Goal: Transaction & Acquisition: Purchase product/service

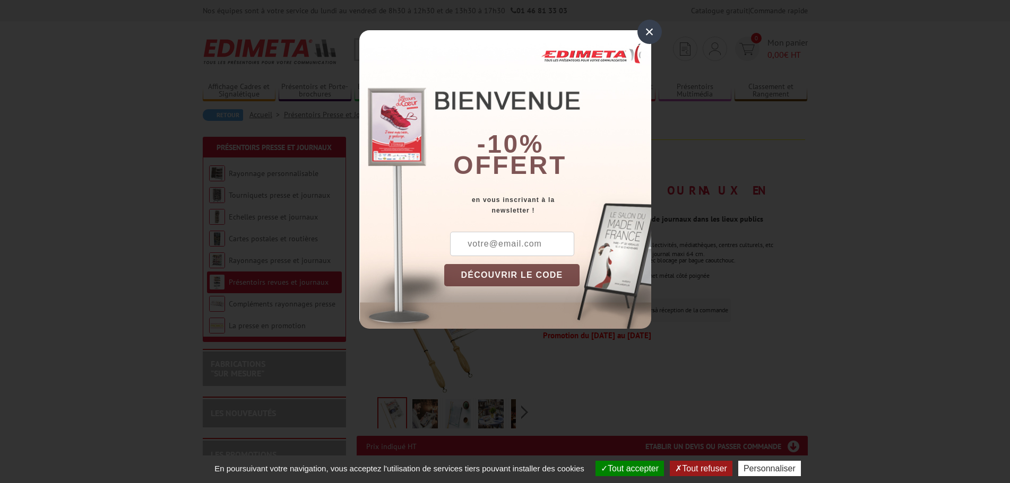
click at [647, 24] on div "×" at bounding box center [649, 32] width 24 height 24
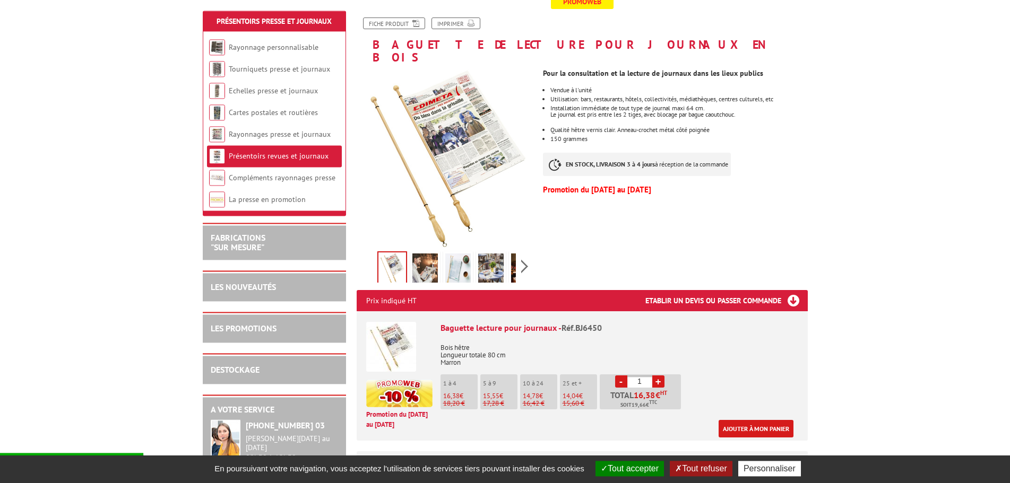
scroll to position [162, 0]
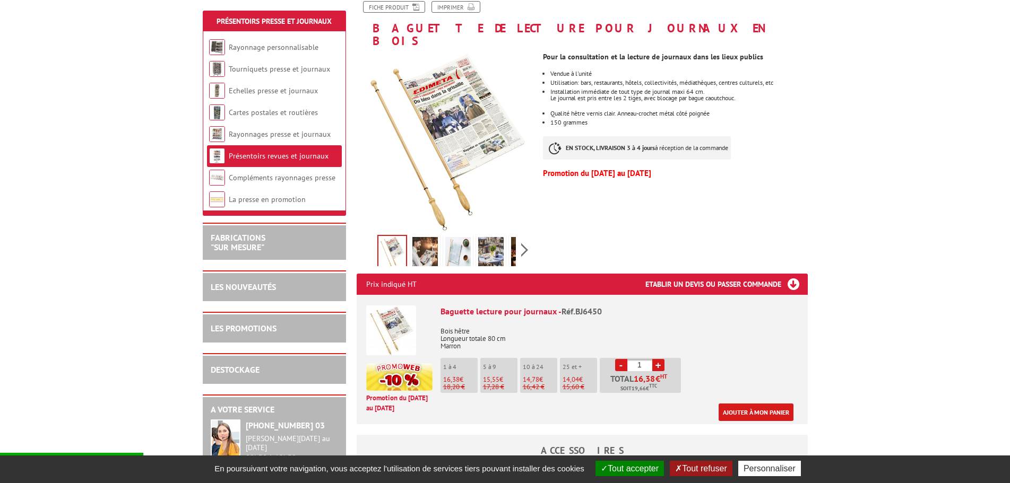
click at [660, 359] on link "+" at bounding box center [658, 365] width 12 height 12
type input "3"
click at [775, 404] on link "Ajouter à mon panier" at bounding box center [755, 413] width 75 height 18
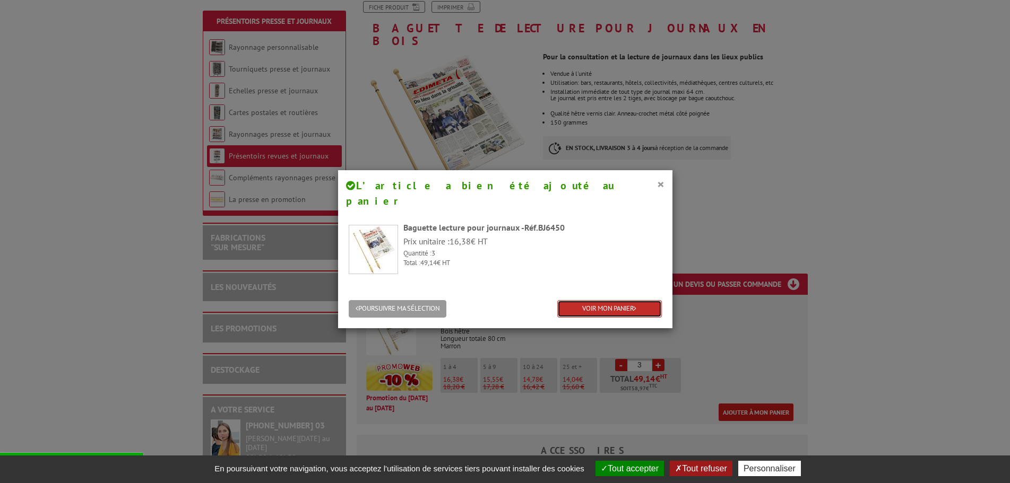
click at [585, 300] on link "VOIR MON PANIER" at bounding box center [609, 309] width 105 height 18
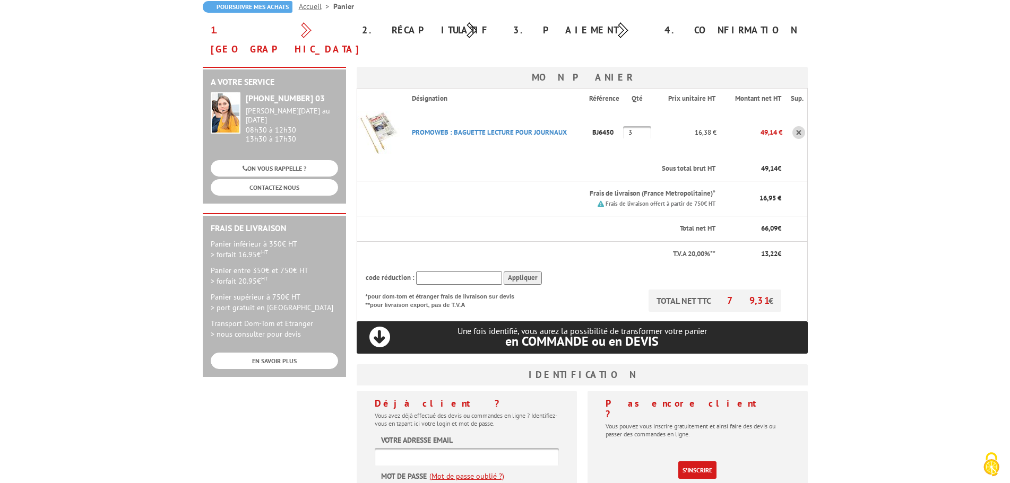
scroll to position [162, 0]
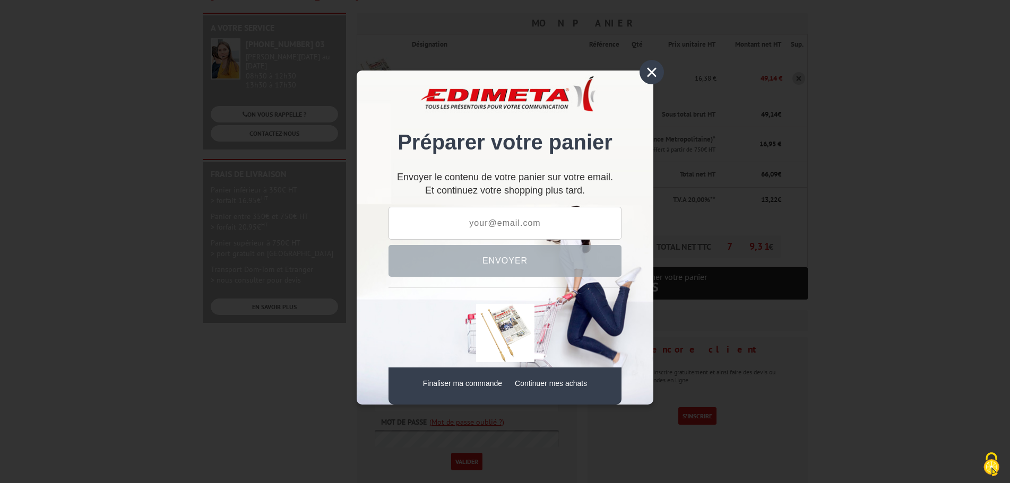
click at [654, 68] on div "×" at bounding box center [651, 72] width 24 height 24
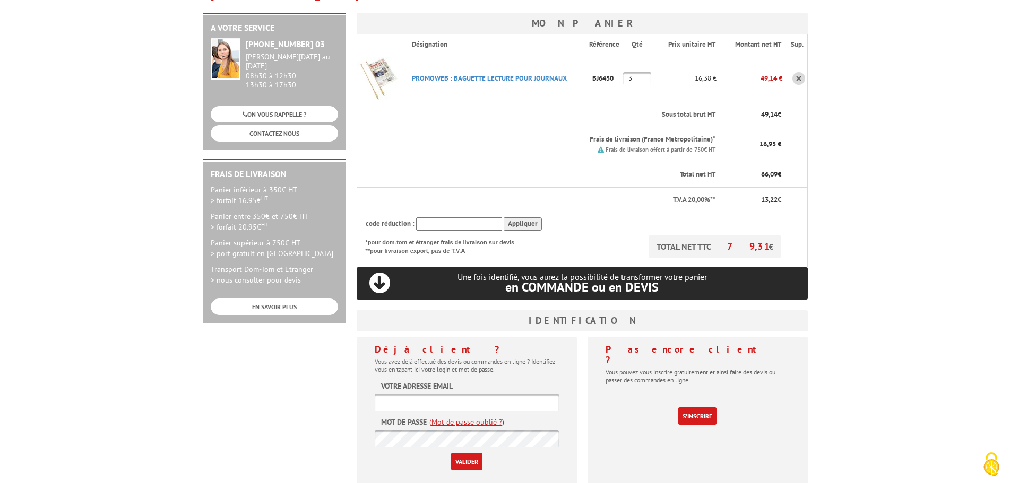
click at [433, 394] on input "text" at bounding box center [467, 403] width 184 height 18
type input "n"
click at [698, 407] on link "S'inscrire" at bounding box center [697, 416] width 38 height 18
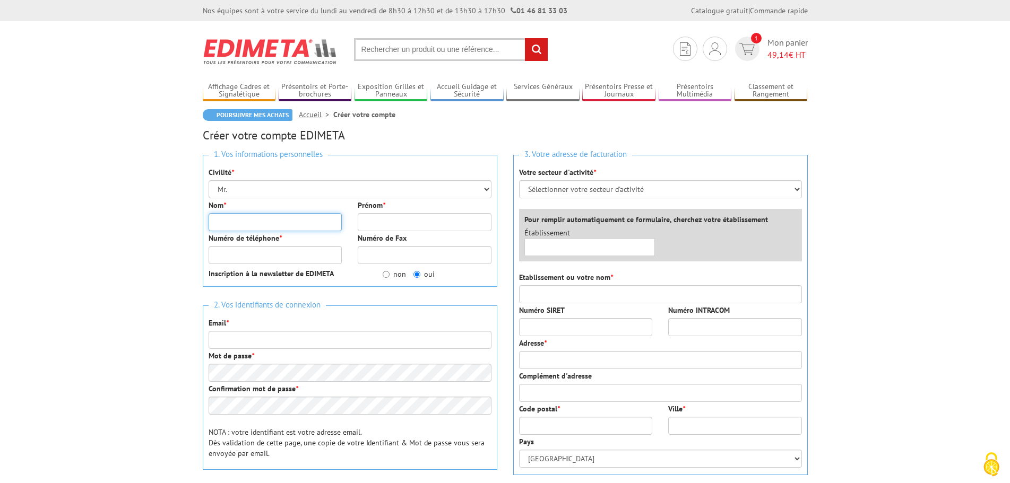
click at [242, 219] on input "Nom *" at bounding box center [275, 222] width 134 height 18
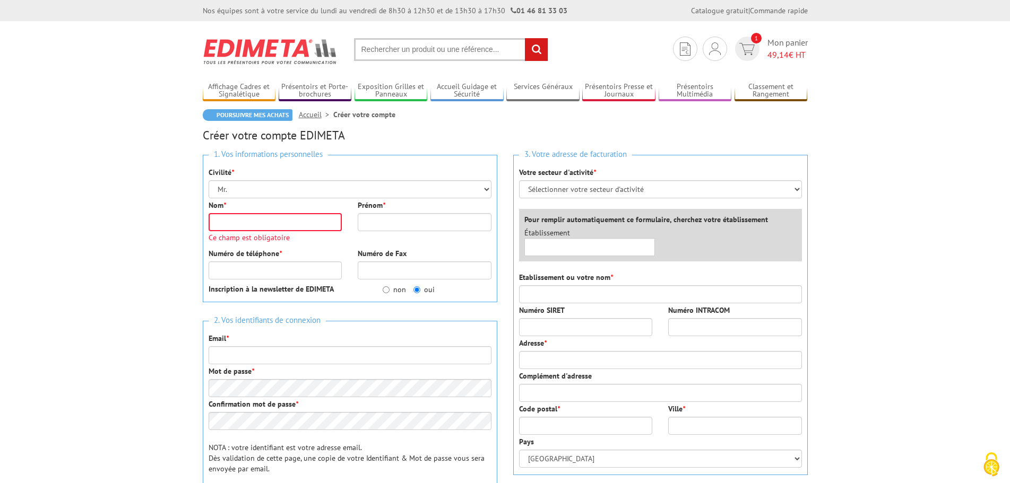
drag, startPoint x: 29, startPoint y: 275, endPoint x: 78, endPoint y: 267, distance: 49.4
click at [30, 275] on body "Nos équipes sont à votre service du lundi au vendredi de 8h30 à 12h30 et de 13h…" at bounding box center [505, 444] width 1010 height 888
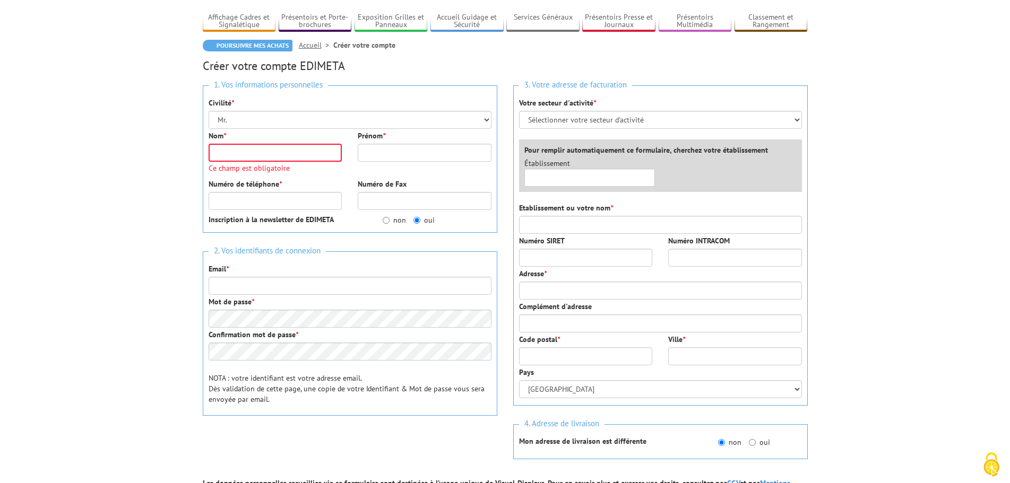
scroll to position [54, 0]
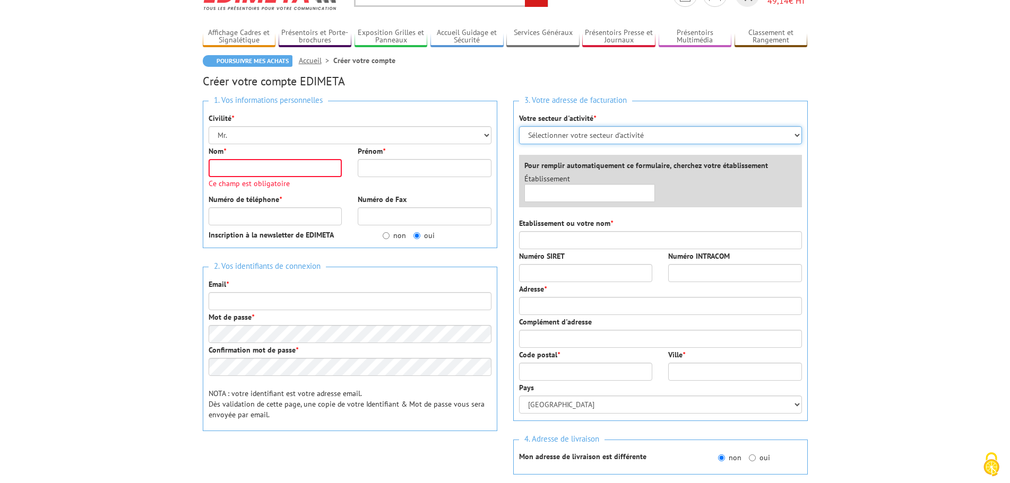
click at [519, 126] on select "Sélectionner votre secteur d'activité Administrations et collectivités Magasins…" at bounding box center [660, 135] width 283 height 18
select select "876"
click option "Administrations et collectivités" at bounding box center [0, 0] width 0 height 0
click at [597, 190] on input "text" at bounding box center [589, 193] width 131 height 18
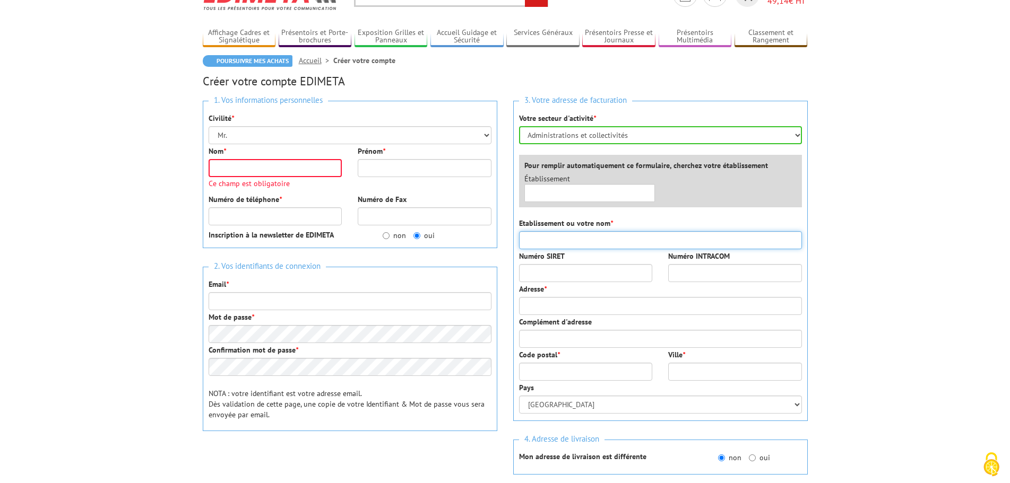
click at [606, 240] on input "Etablissement ou votre nom *" at bounding box center [660, 240] width 283 height 18
click at [579, 190] on input "text" at bounding box center [589, 193] width 131 height 18
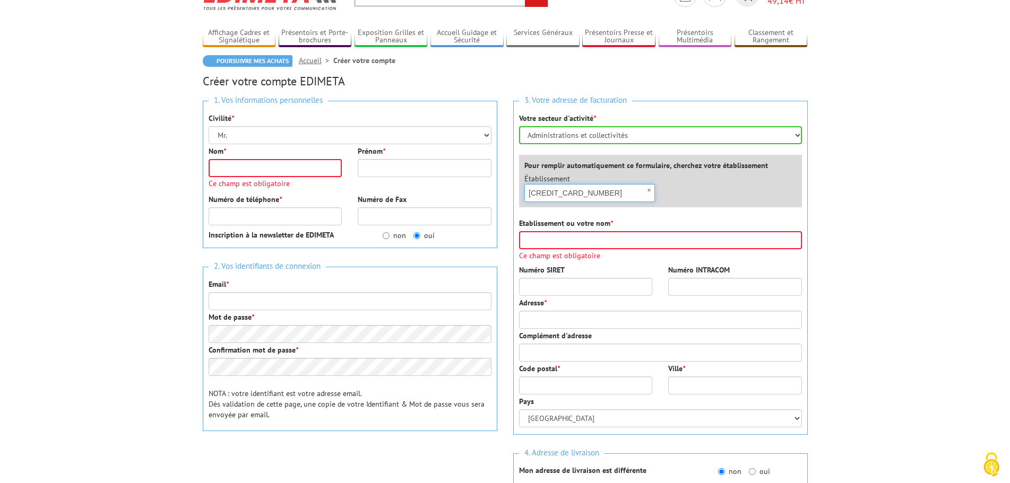
type input "82486860800046"
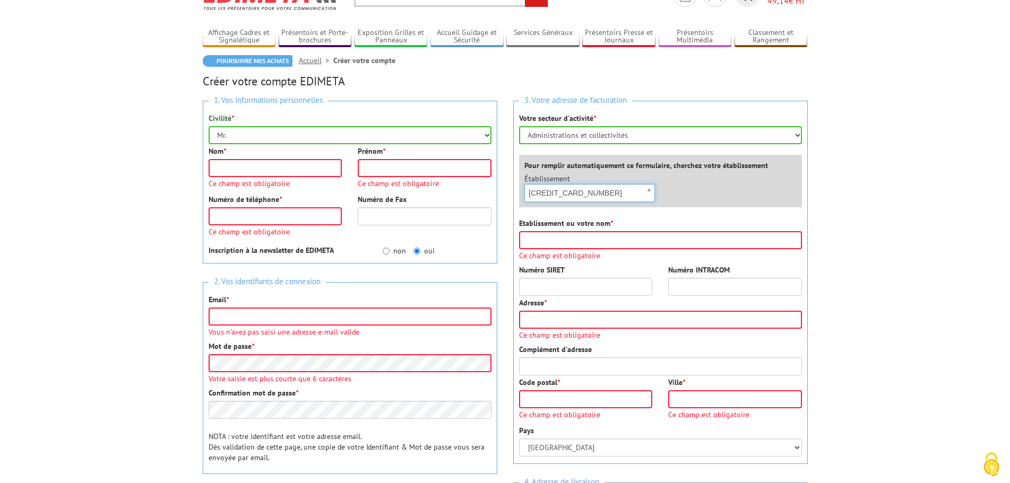
scroll to position [136, 0]
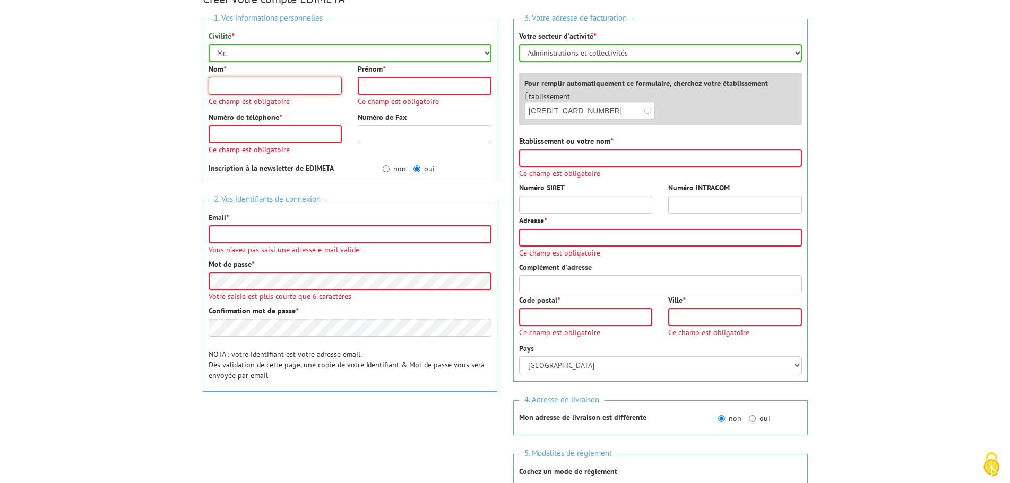
click at [225, 88] on input "Nom *" at bounding box center [275, 86] width 134 height 18
click at [300, 85] on input "de foucauld" at bounding box center [275, 86] width 134 height 18
drag, startPoint x: 300, startPoint y: 85, endPoint x: 121, endPoint y: 71, distance: 178.8
click at [208, 77] on input "de foucauld" at bounding box center [275, 86] width 134 height 18
type input "DE FOUCAULD"
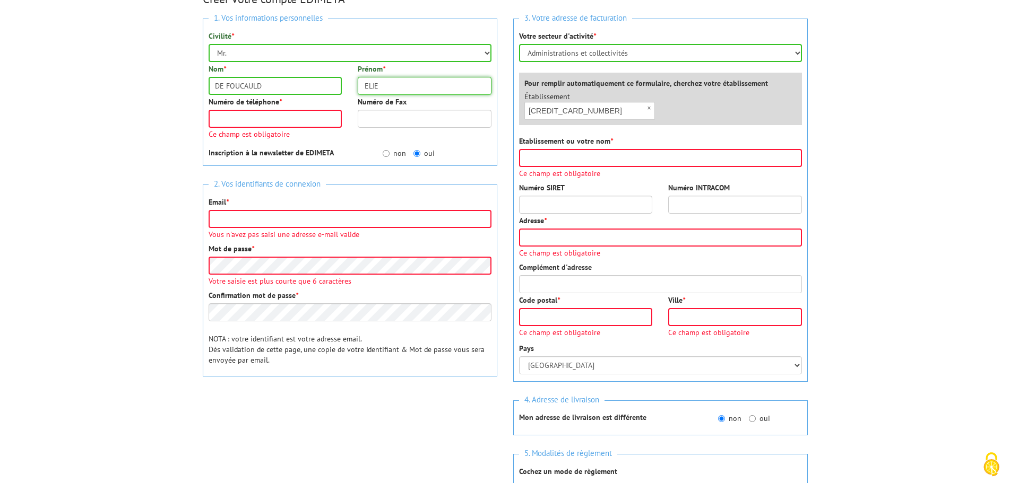
type input "ELIE"
type input "0546081722"
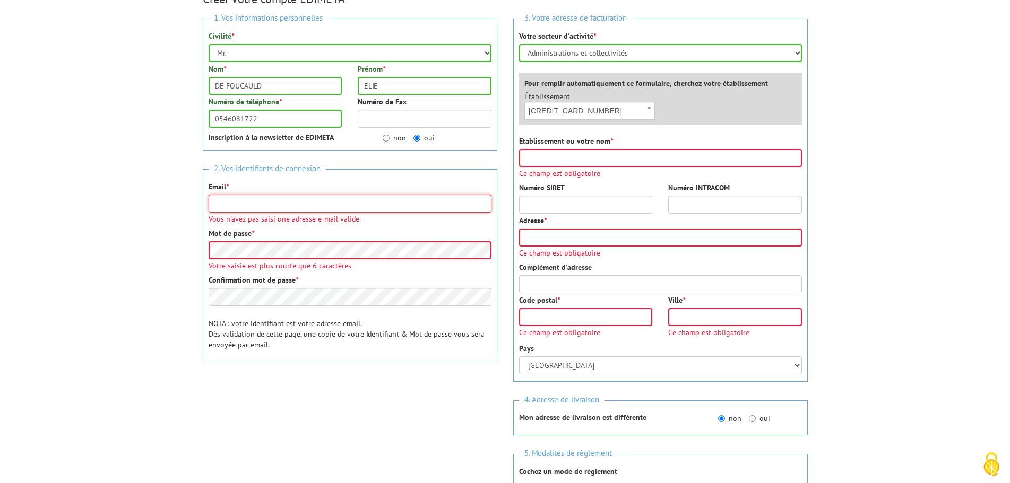
click at [224, 205] on input "Email *" at bounding box center [349, 204] width 283 height 18
type input "C"
type input "[EMAIL_ADDRESS][DOMAIN_NAME]"
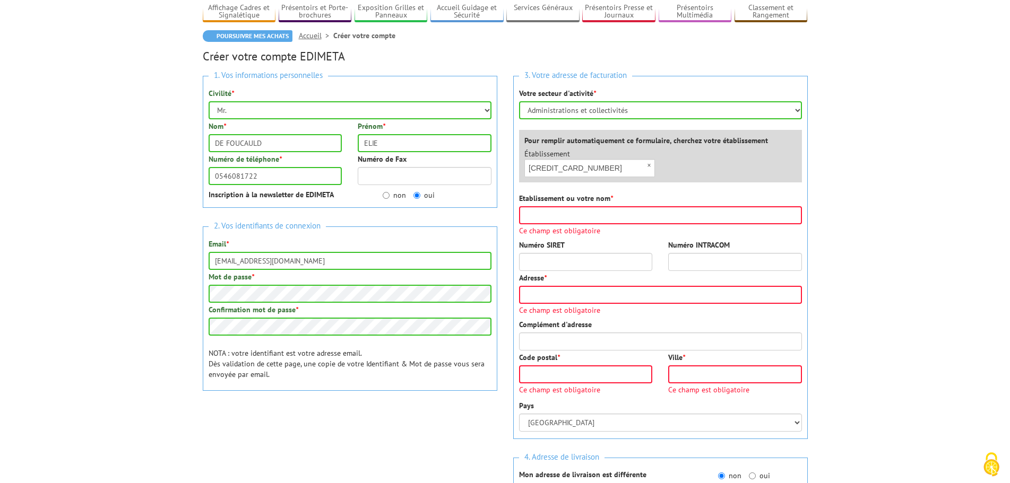
scroll to position [28, 0]
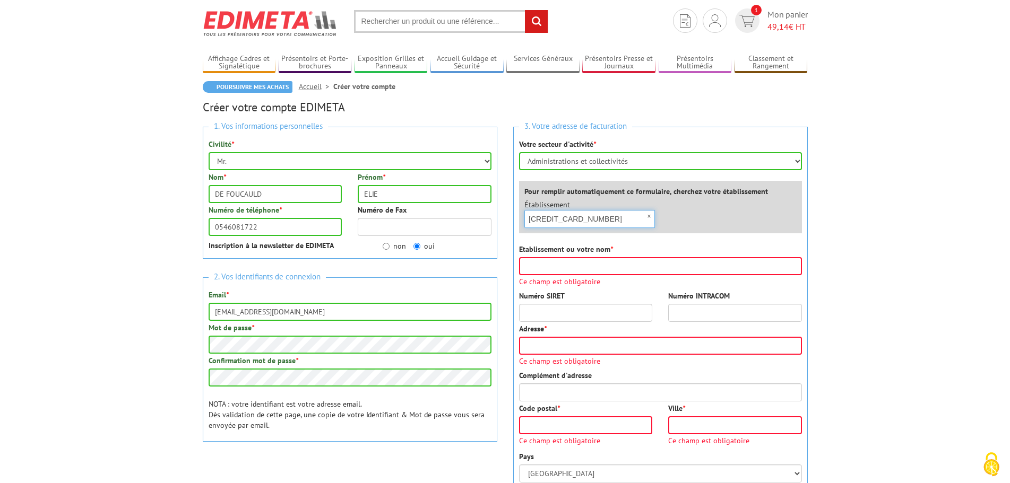
click at [609, 220] on input "82486860800046" at bounding box center [589, 219] width 131 height 18
click at [597, 261] on input "Etablissement ou votre nom *" at bounding box center [660, 266] width 283 height 18
type input "o"
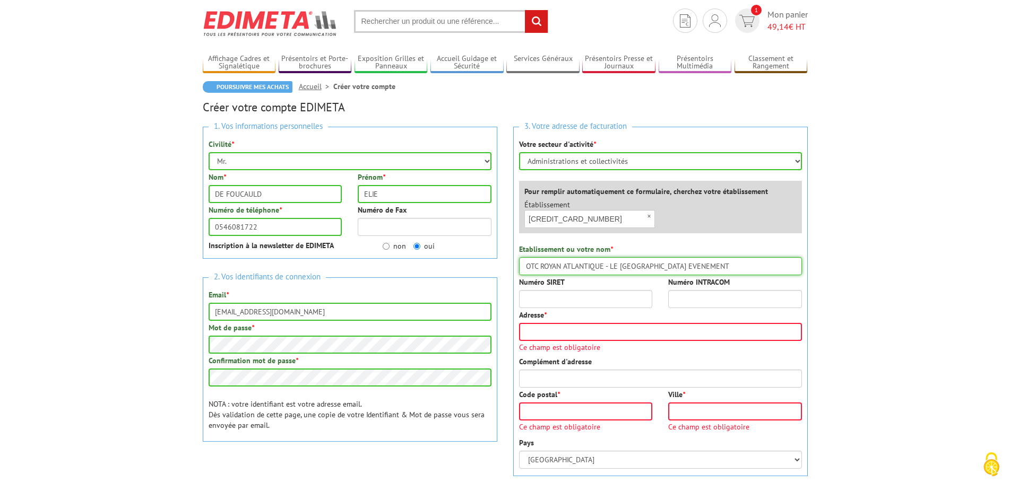
type input "OTC ROYAN ATLANTIQUE - LE PALAIS ROYAN EVENEMENT"
type input "82486860800046"
click at [563, 323] on div "Adresse * Ce champ est obligatoire" at bounding box center [660, 330] width 283 height 41
click at [565, 326] on input "Adresse *" at bounding box center [660, 332] width 283 height 18
type input "46 AVENUE JOLIOT CURIE"
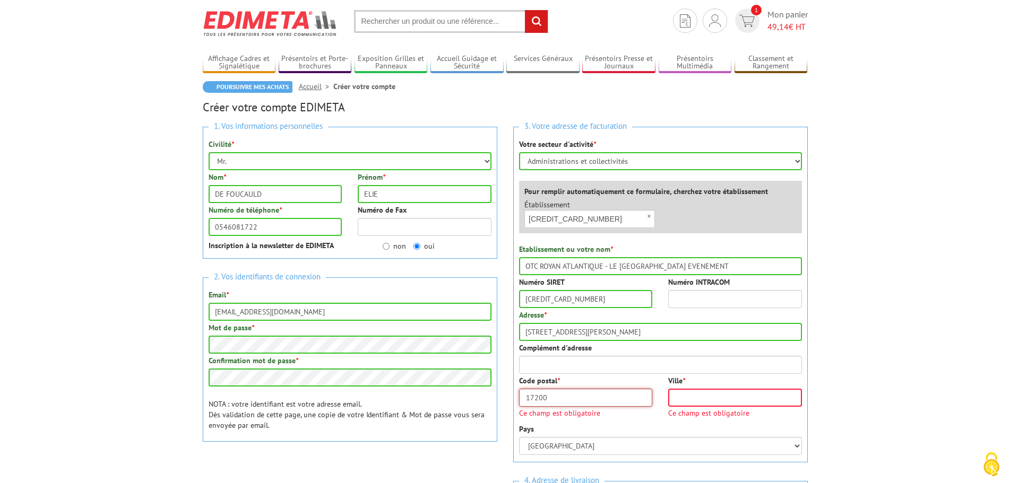
type input "17200"
type input "ROYAN"
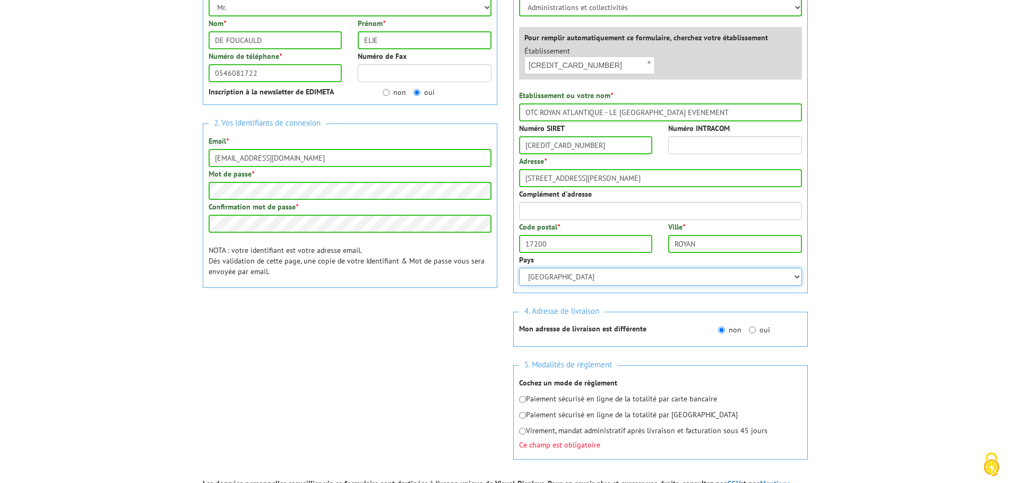
scroll to position [245, 0]
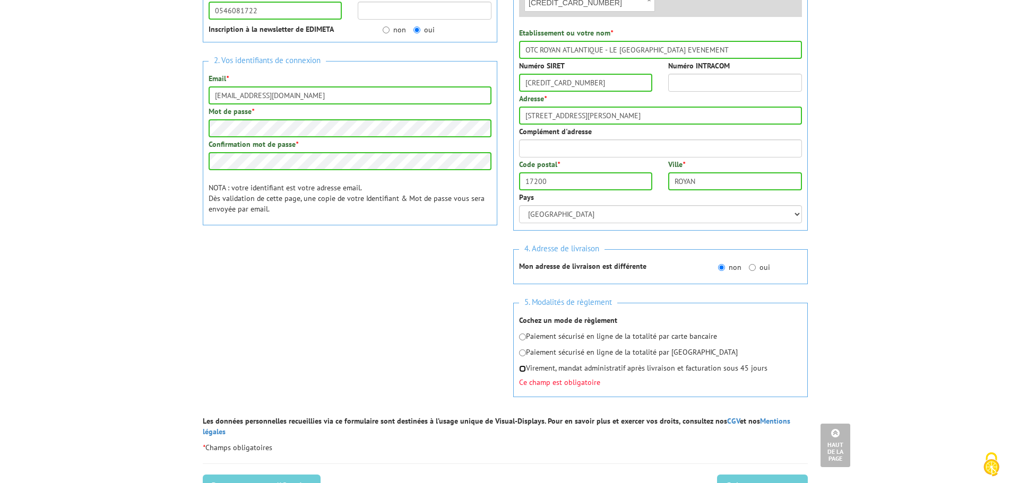
click at [523, 368] on input "radio" at bounding box center [522, 369] width 7 height 7
radio input "true"
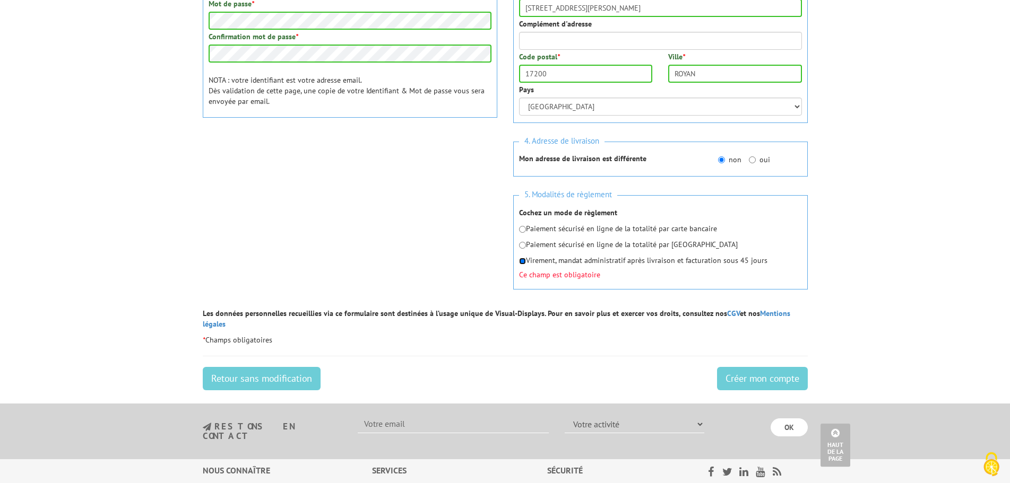
scroll to position [353, 0]
click at [757, 367] on input "Créer mon compte" at bounding box center [762, 378] width 91 height 23
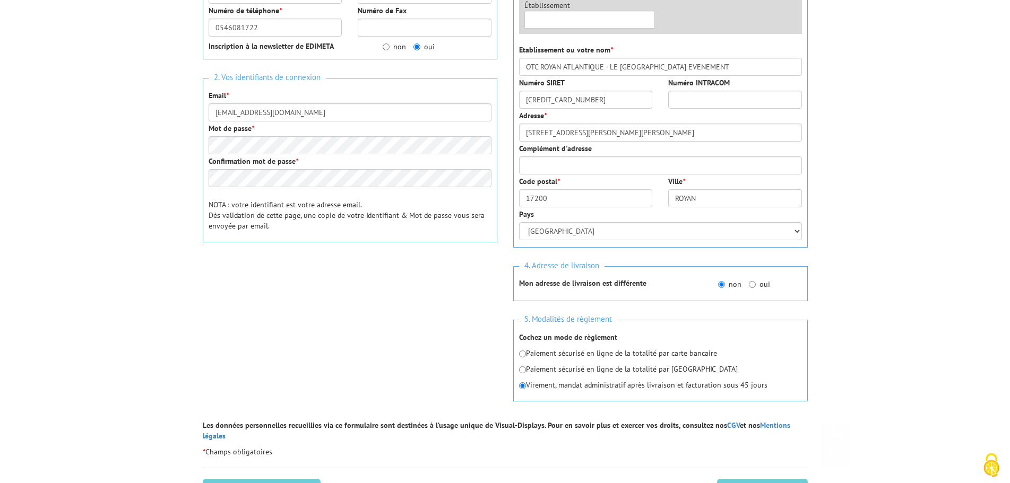
scroll to position [271, 0]
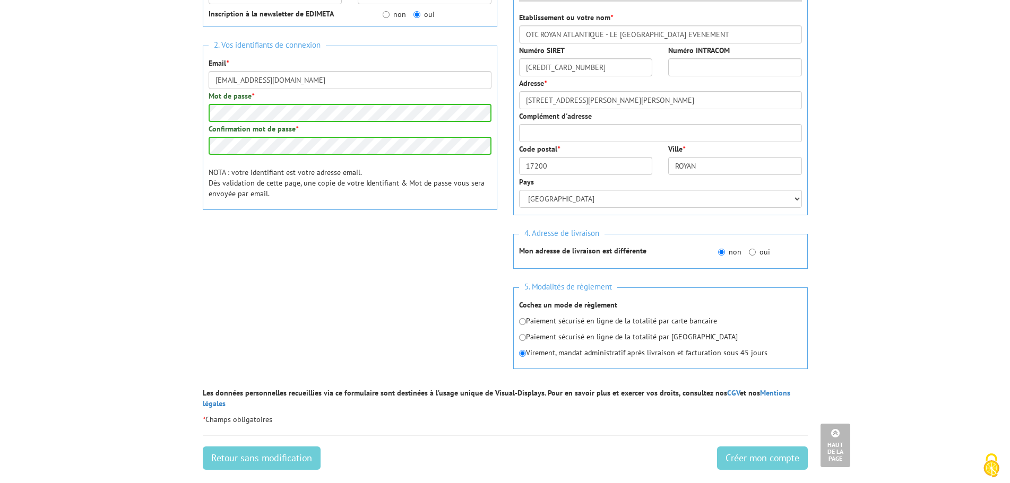
click at [846, 181] on body "Veuillez valider le captcha Edimeta - Créer un compte Nos équipes sont à votre …" at bounding box center [505, 235] width 1010 height 1013
click at [781, 451] on input "Créer mon compte" at bounding box center [762, 458] width 91 height 23
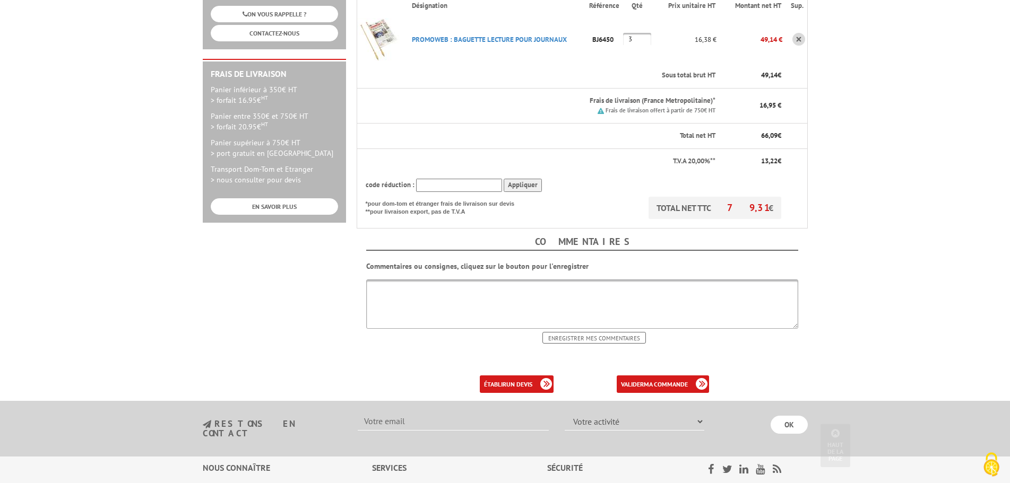
scroll to position [271, 0]
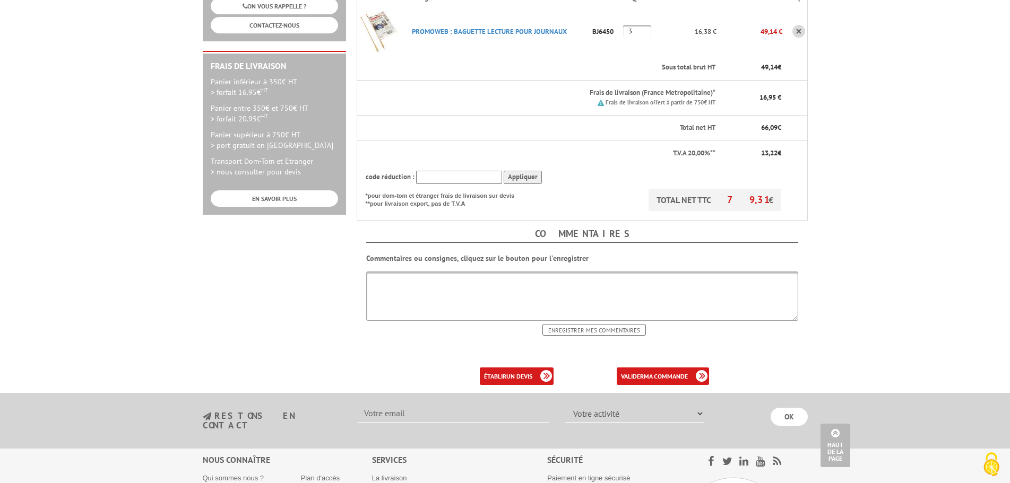
click at [516, 272] on textarea at bounding box center [582, 296] width 432 height 49
click at [419, 283] on textarea at bounding box center [582, 296] width 432 height 49
type textarea "pouvez vous me confirmer qu'il est possible de règler par mandat administratif …"
click at [509, 368] on link "établir un devis" at bounding box center [517, 377] width 74 height 18
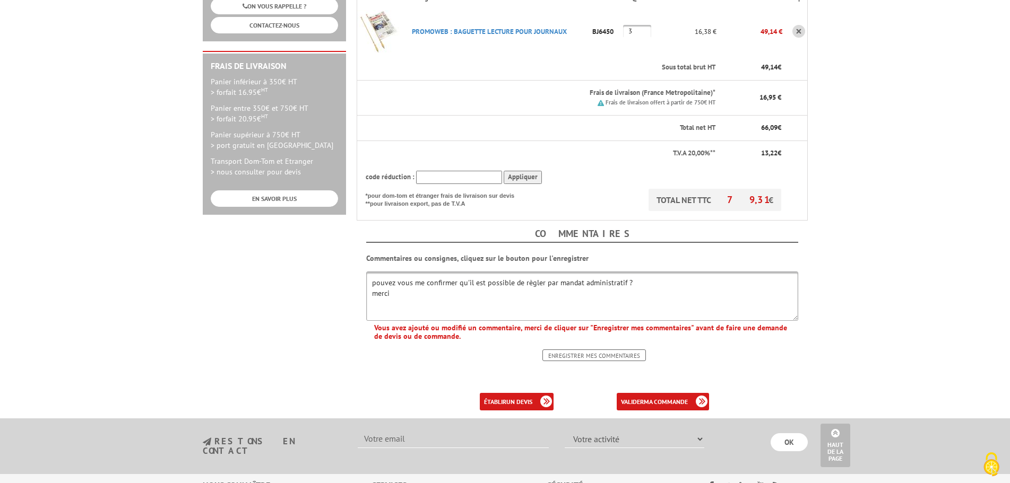
click at [603, 350] on input "Enregistrer mes commentaires" at bounding box center [593, 356] width 103 height 12
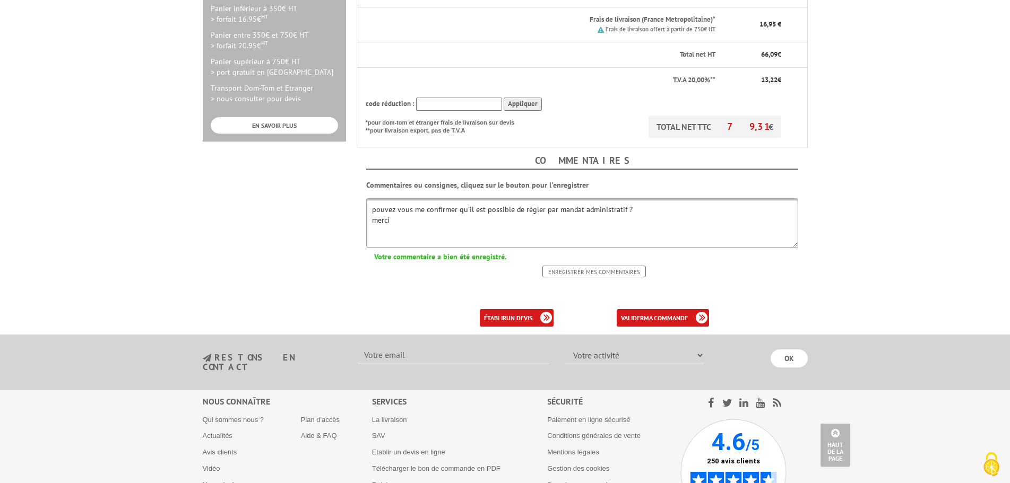
scroll to position [325, 0]
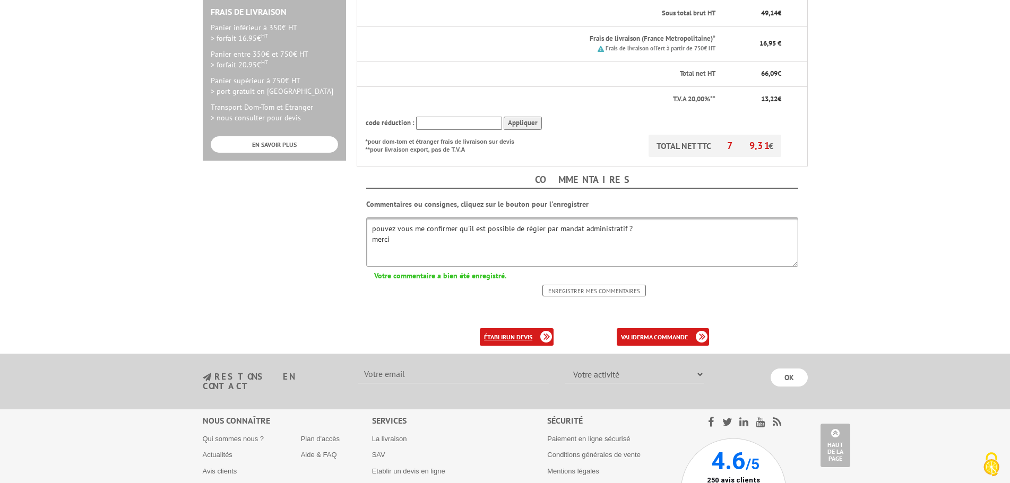
click at [507, 333] on b "un devis" at bounding box center [519, 337] width 26 height 8
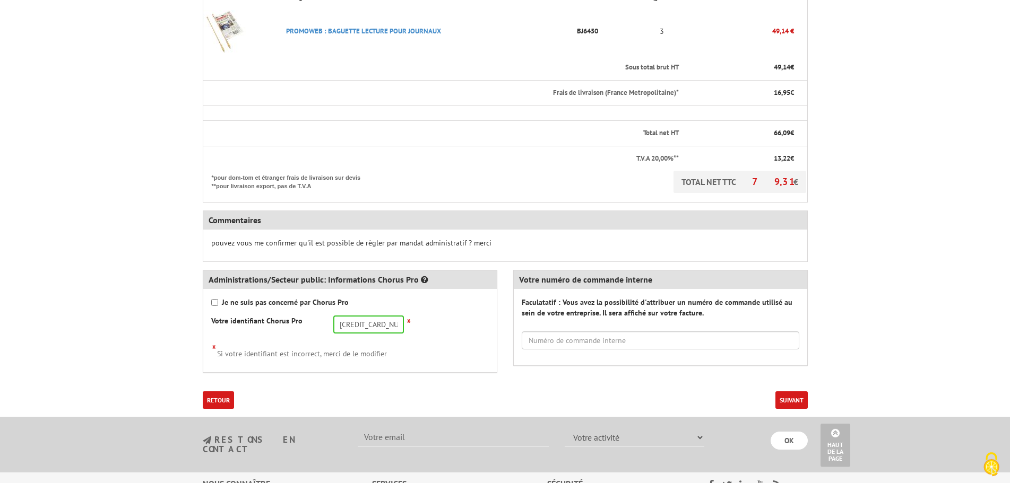
scroll to position [325, 0]
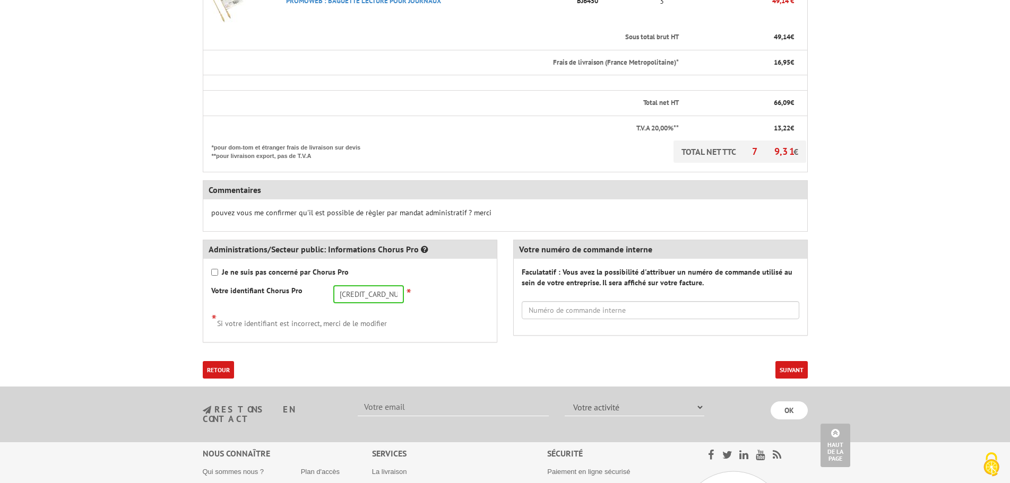
click at [793, 369] on button "Suivant" at bounding box center [791, 370] width 32 height 18
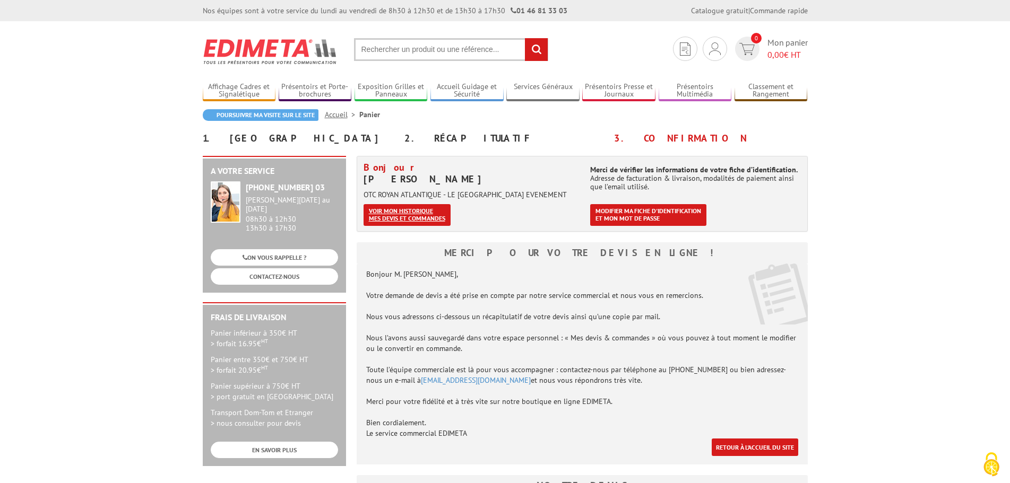
click at [414, 218] on link "Voir mon historique mes devis et commandes" at bounding box center [406, 215] width 87 height 22
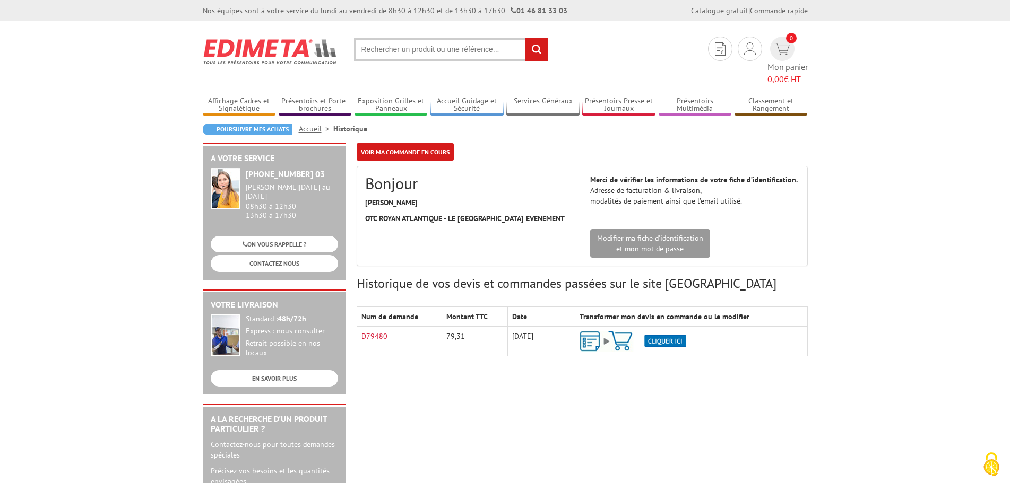
click at [664, 331] on img at bounding box center [632, 341] width 107 height 21
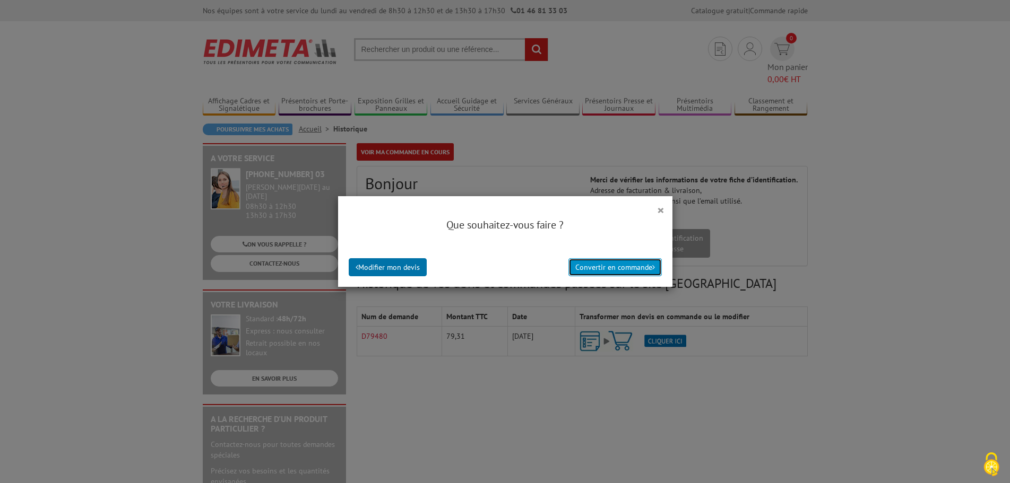
click at [619, 264] on button "Convertir en commande" at bounding box center [614, 267] width 93 height 18
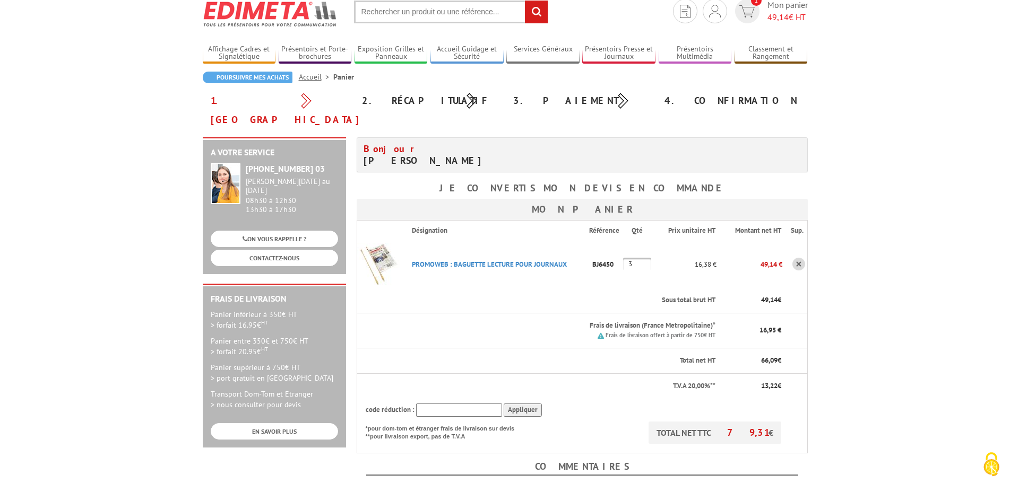
scroll to position [54, 0]
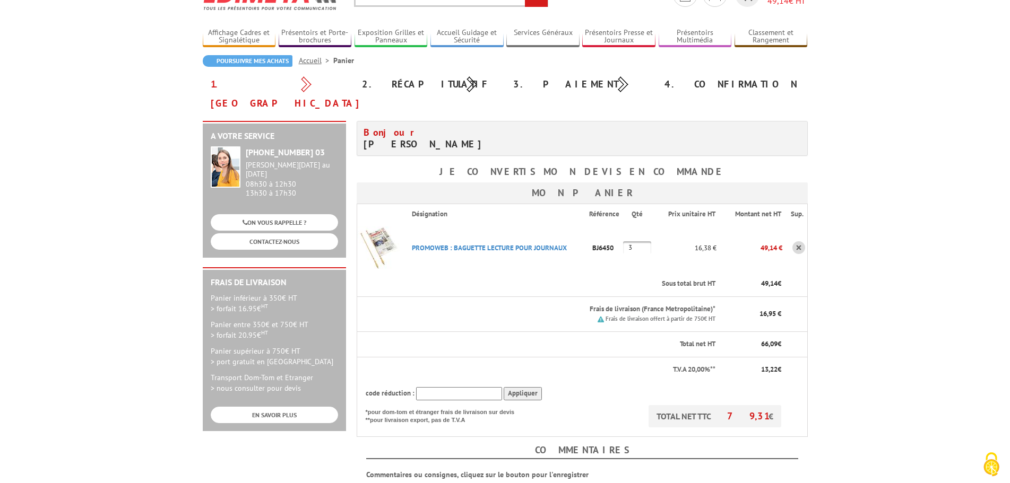
click at [448, 387] on input "text" at bounding box center [459, 393] width 86 height 13
click at [519, 387] on input "Appliquer" at bounding box center [522, 393] width 38 height 13
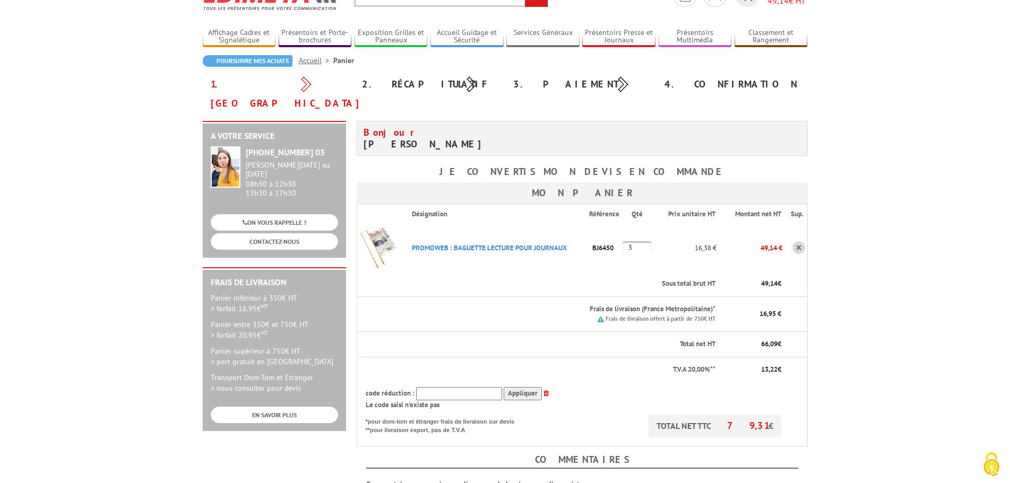
click at [473, 387] on input "text" at bounding box center [459, 393] width 86 height 13
click at [455, 387] on input "text" at bounding box center [459, 393] width 86 height 13
type input "S"
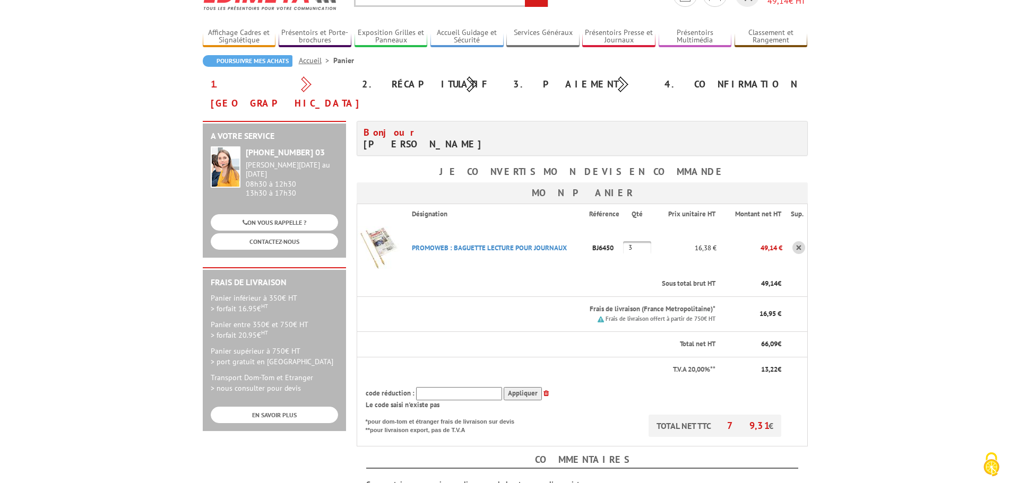
click at [534, 387] on input "Appliquer" at bounding box center [522, 393] width 38 height 13
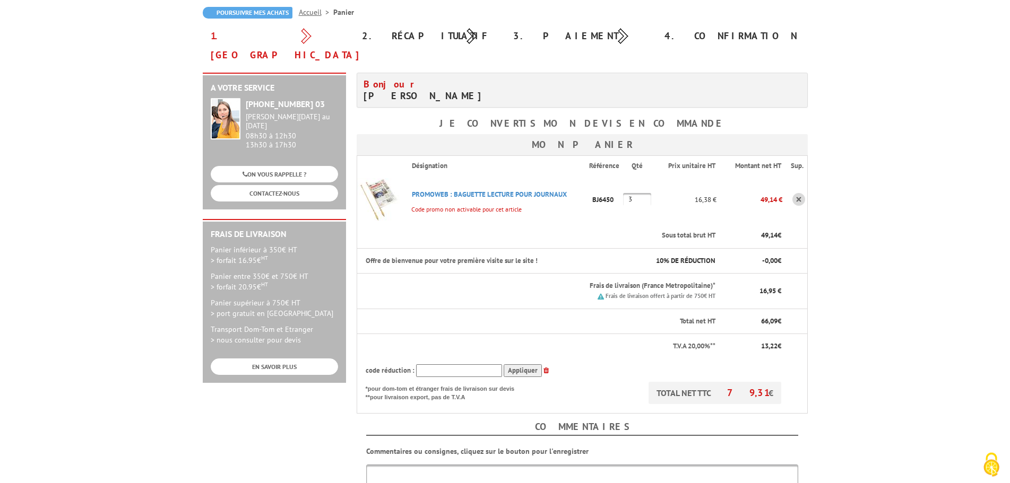
scroll to position [162, 0]
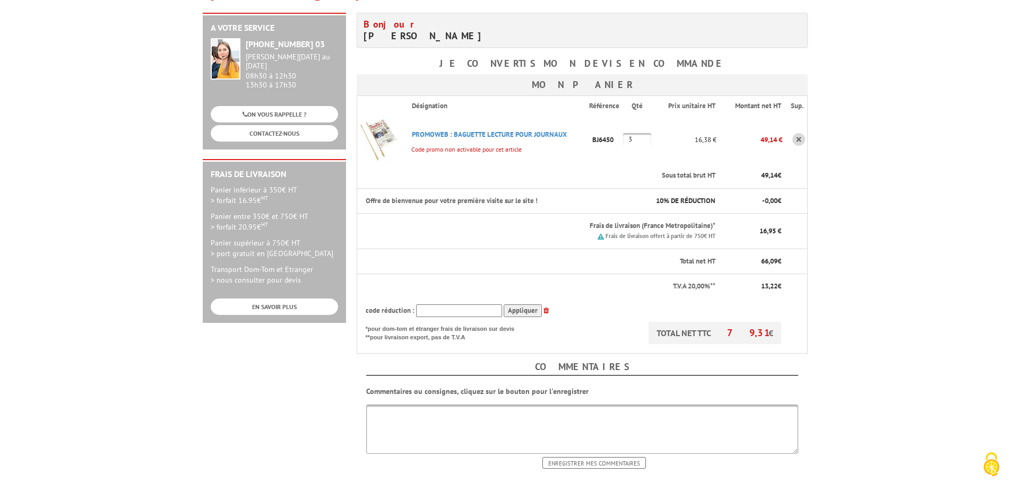
drag, startPoint x: 450, startPoint y: 292, endPoint x: 408, endPoint y: 297, distance: 42.7
click at [416, 305] on input "text" at bounding box center [459, 311] width 86 height 13
type input "New10"
click at [510, 305] on input "Appliquer" at bounding box center [522, 311] width 38 height 13
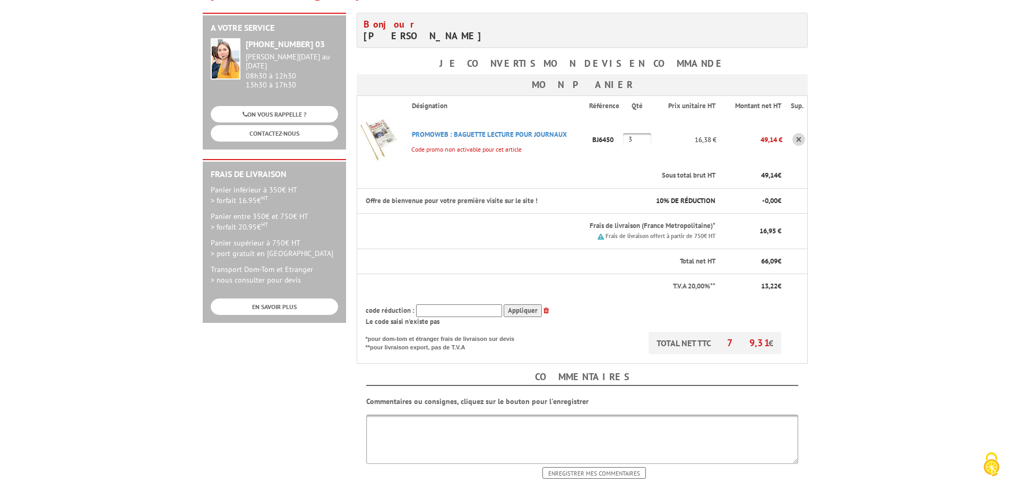
click at [510, 305] on input "Appliquer" at bounding box center [522, 311] width 38 height 13
drag, startPoint x: 442, startPoint y: 291, endPoint x: 367, endPoint y: 290, distance: 75.3
click at [416, 305] on input "text" at bounding box center [459, 311] width 86 height 13
type input "RED10"
click at [852, 236] on body "Nos équipes sont à votre service du lundi au vendredi de 8h30 à 12h30 et de 13h…" at bounding box center [505, 309] width 1010 height 943
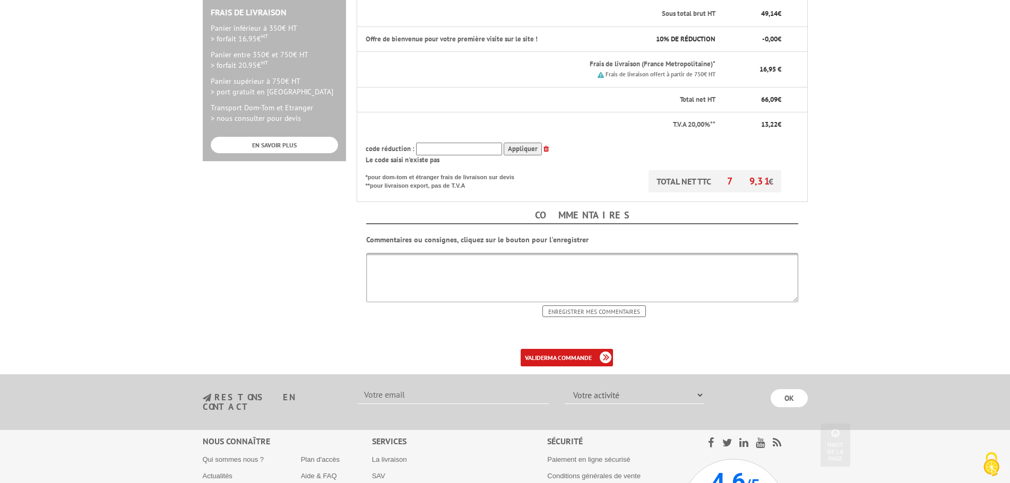
scroll to position [325, 0]
click at [524, 349] on link "valider ma commande" at bounding box center [566, 358] width 92 height 18
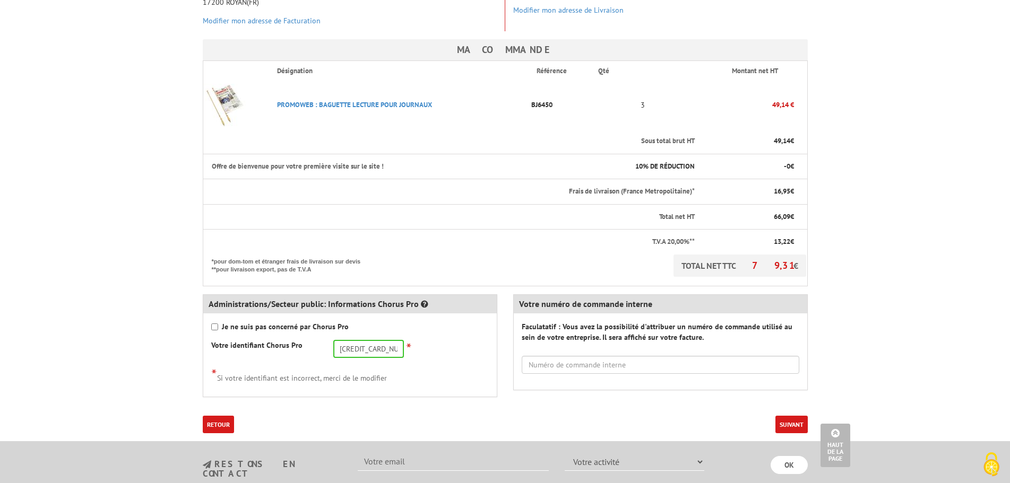
scroll to position [216, 0]
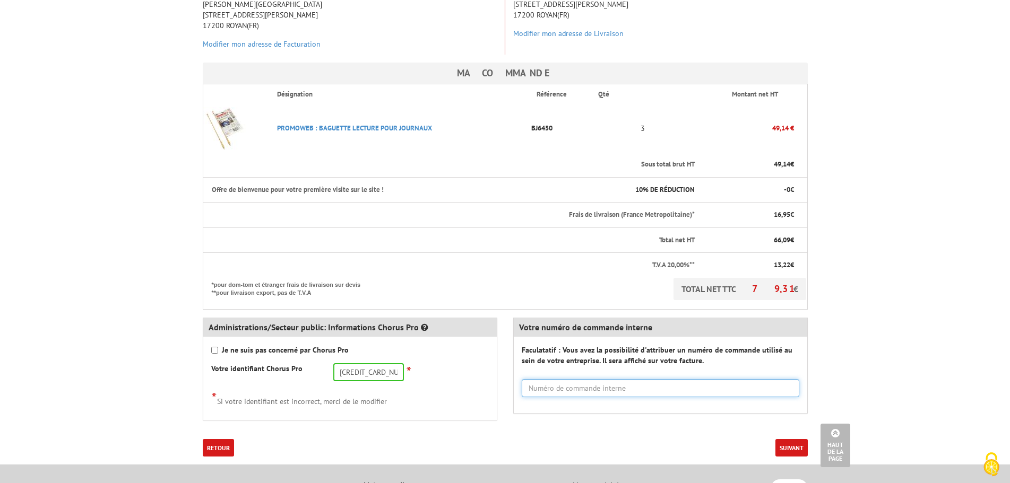
click at [577, 379] on input "text" at bounding box center [659, 388] width 277 height 18
type input "OT25"
click at [789, 439] on button "Suivant" at bounding box center [791, 448] width 32 height 18
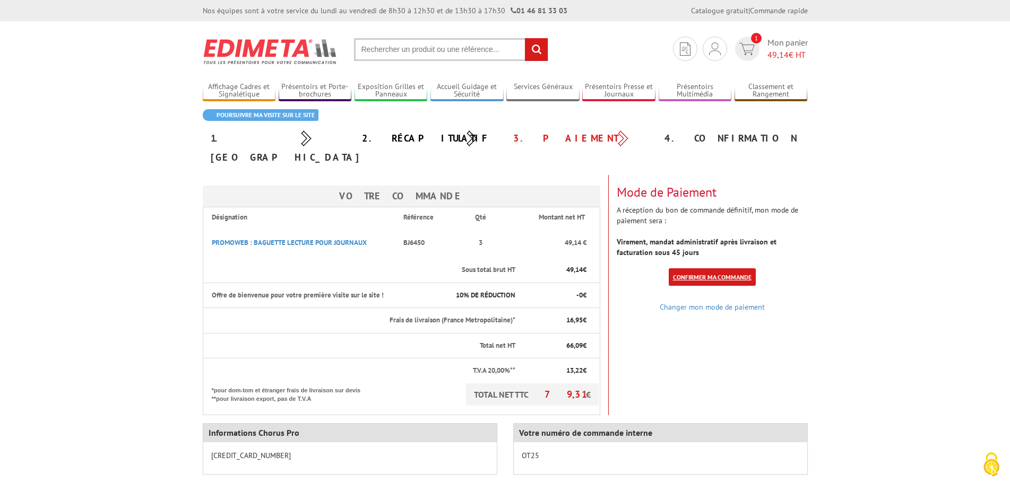
click at [713, 268] on link "Confirmer ma commande" at bounding box center [711, 277] width 87 height 18
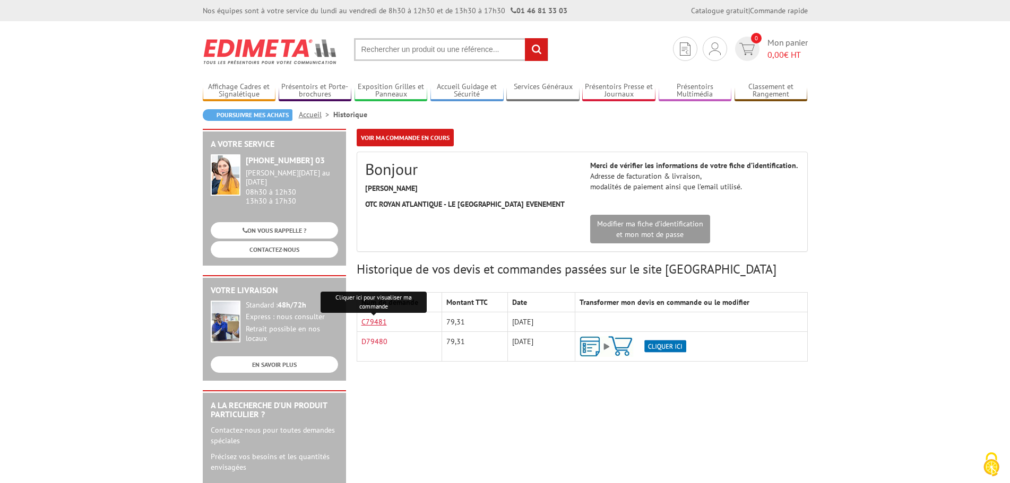
click at [378, 325] on link "C79481" at bounding box center [373, 322] width 25 height 10
